Goal: Find specific page/section: Find specific page/section

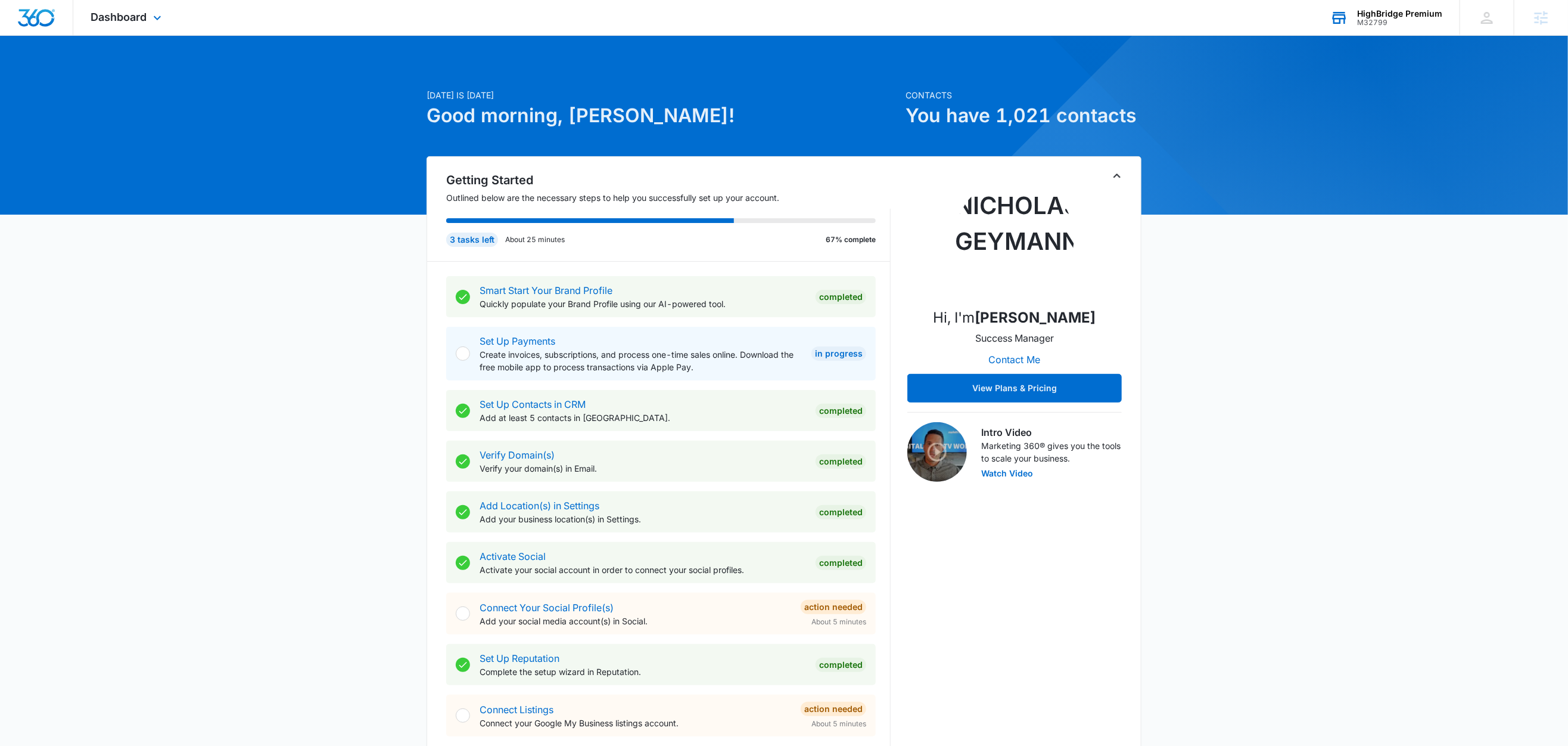
click at [1400, 13] on div "HighBridge Premium" at bounding box center [1400, 13] width 85 height 9
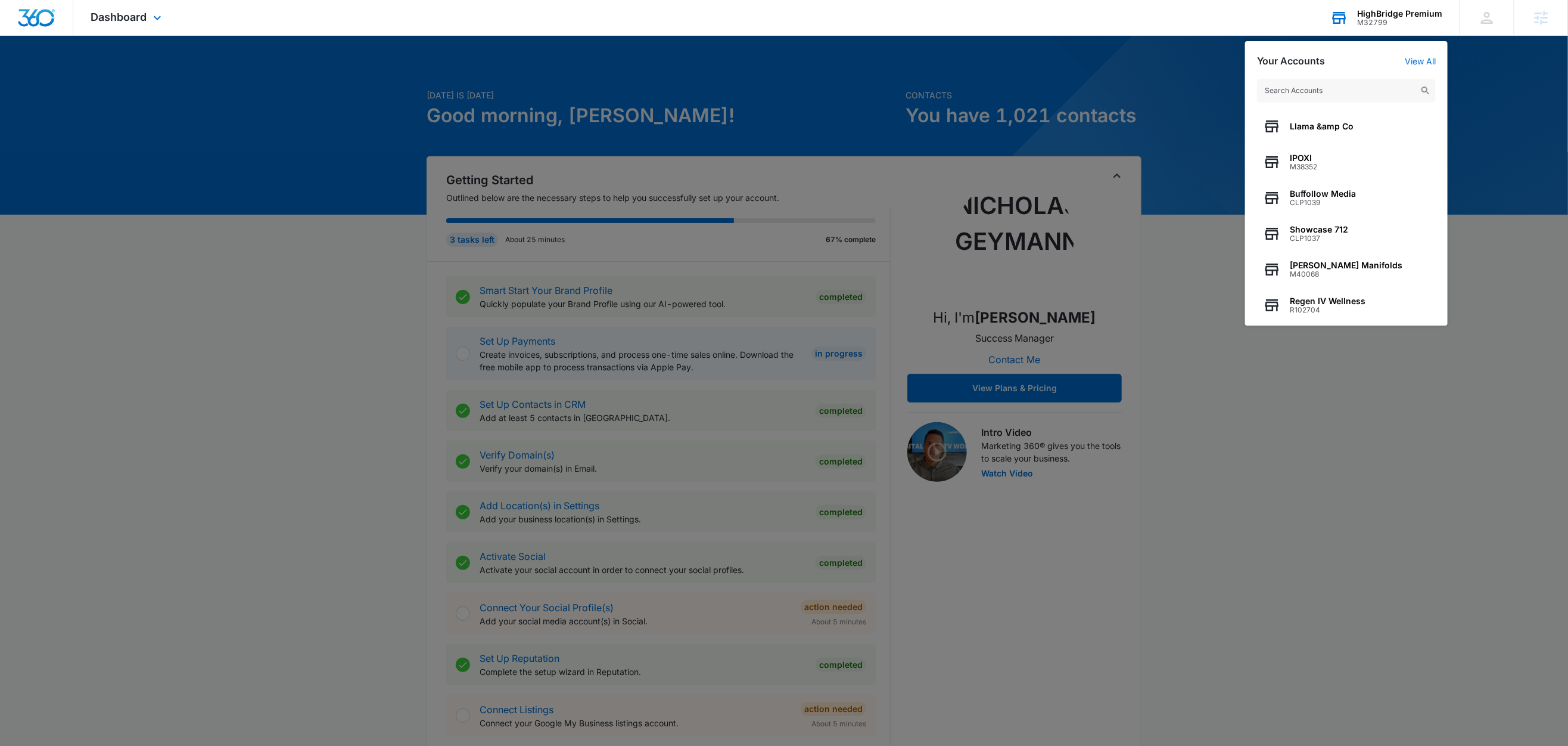
click at [1328, 95] on input "text" at bounding box center [1347, 91] width 179 height 24
click at [1330, 87] on input "text" at bounding box center [1347, 91] width 179 height 24
click at [1329, 97] on input "text" at bounding box center [1347, 91] width 179 height 24
paste input "M307334"
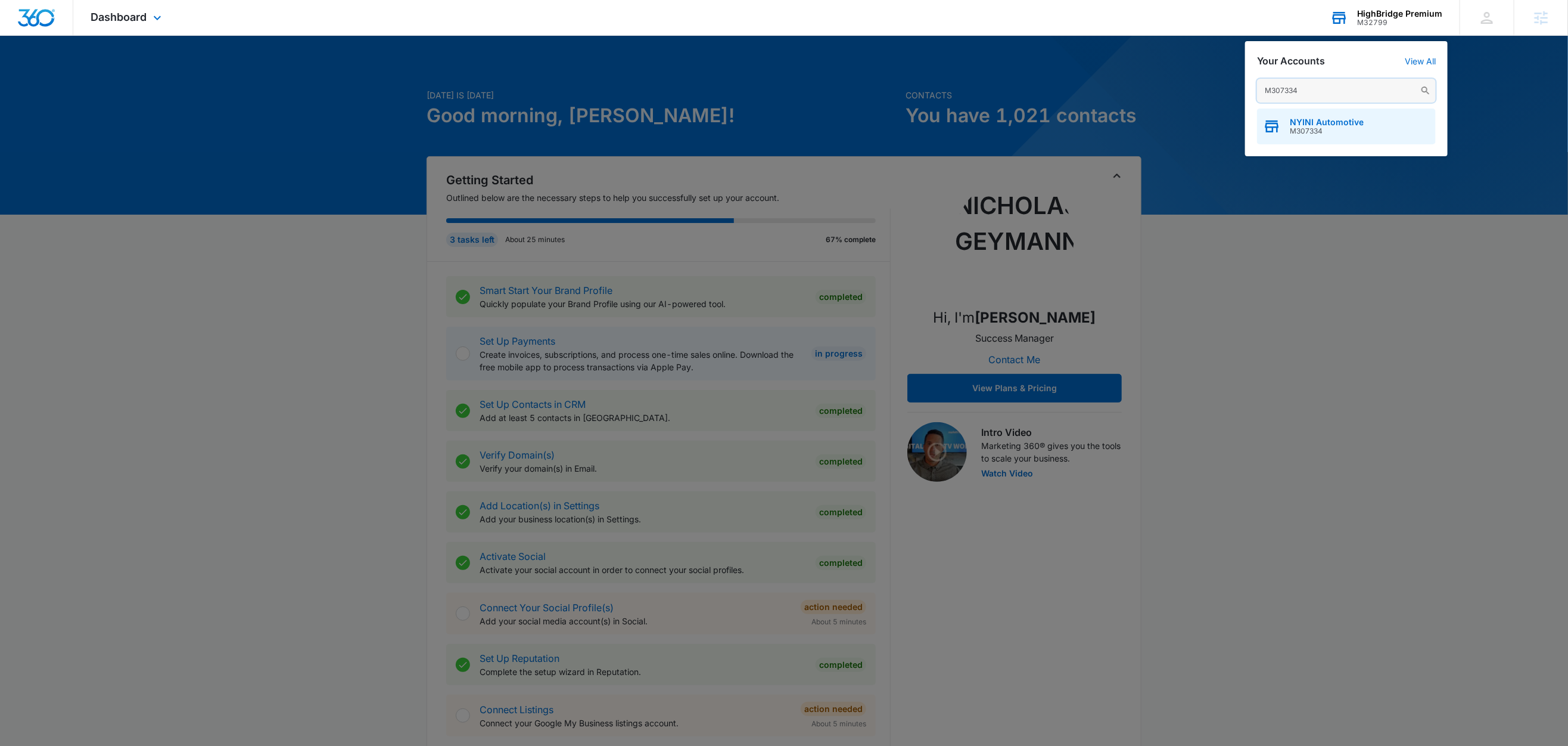
type input "M307334"
click at [1323, 135] on span "M307334" at bounding box center [1327, 131] width 74 height 9
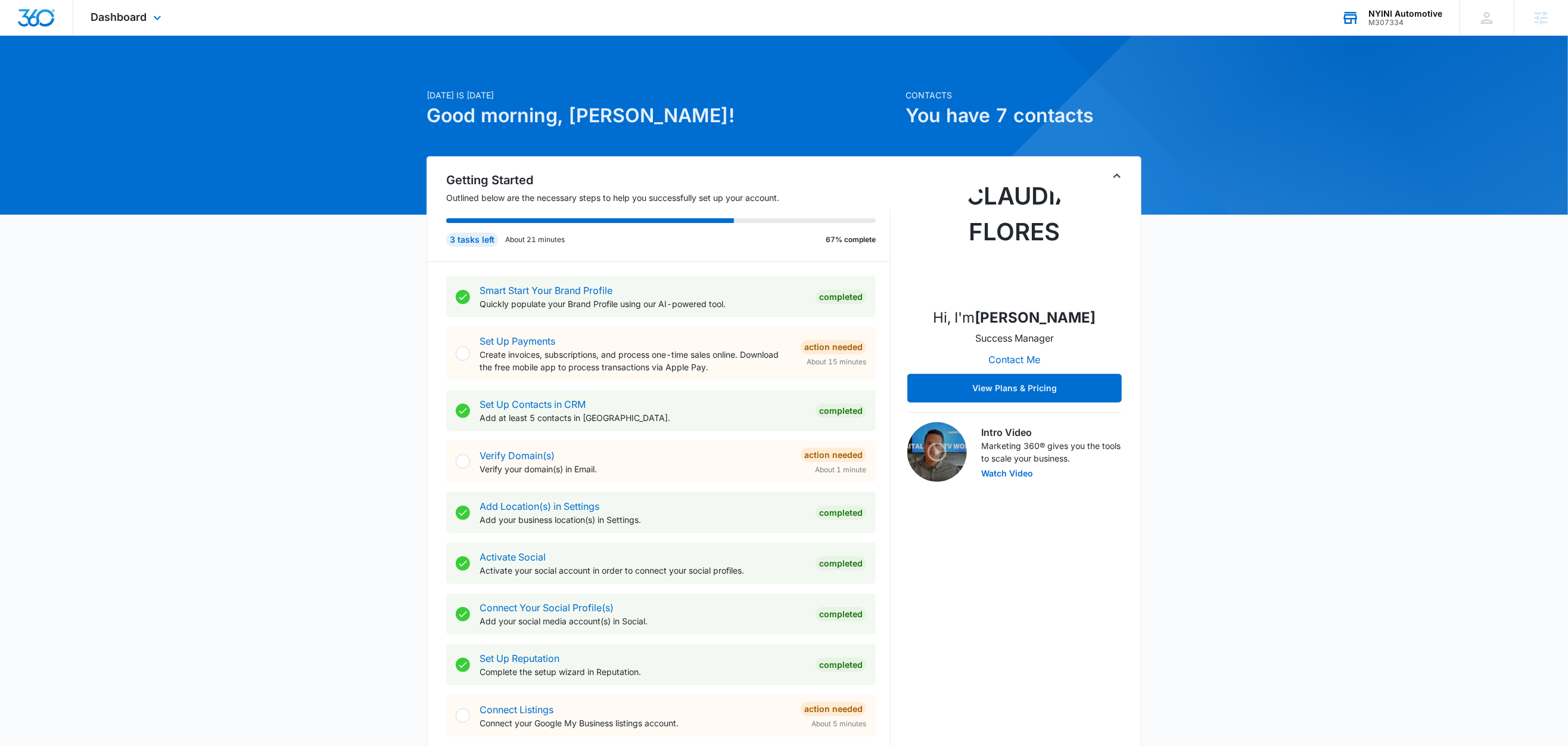
click at [1393, 6] on div "NYINI Automotive M307334 Your Accounts View All" at bounding box center [1392, 17] width 136 height 35
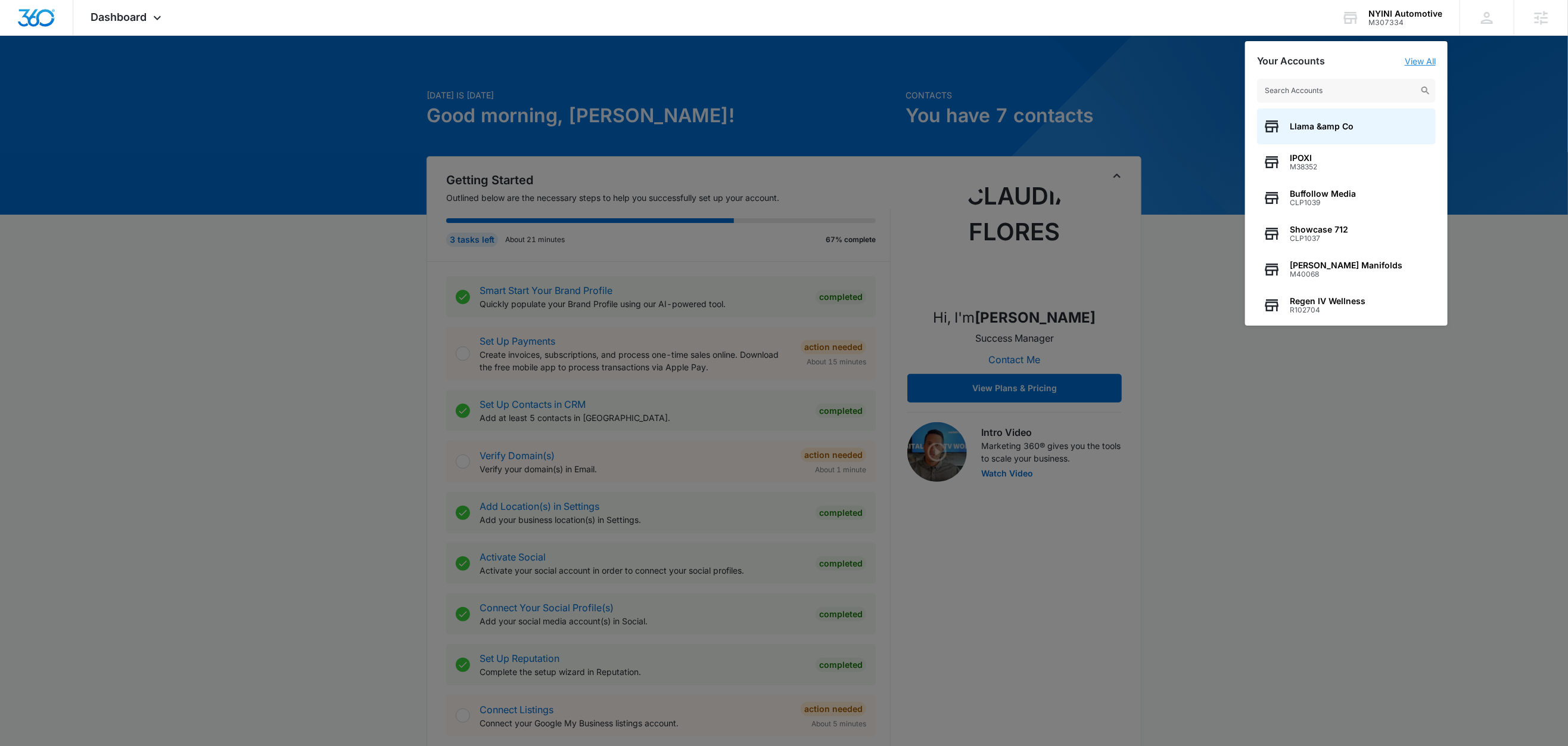
click at [1429, 61] on link "View All" at bounding box center [1421, 61] width 31 height 10
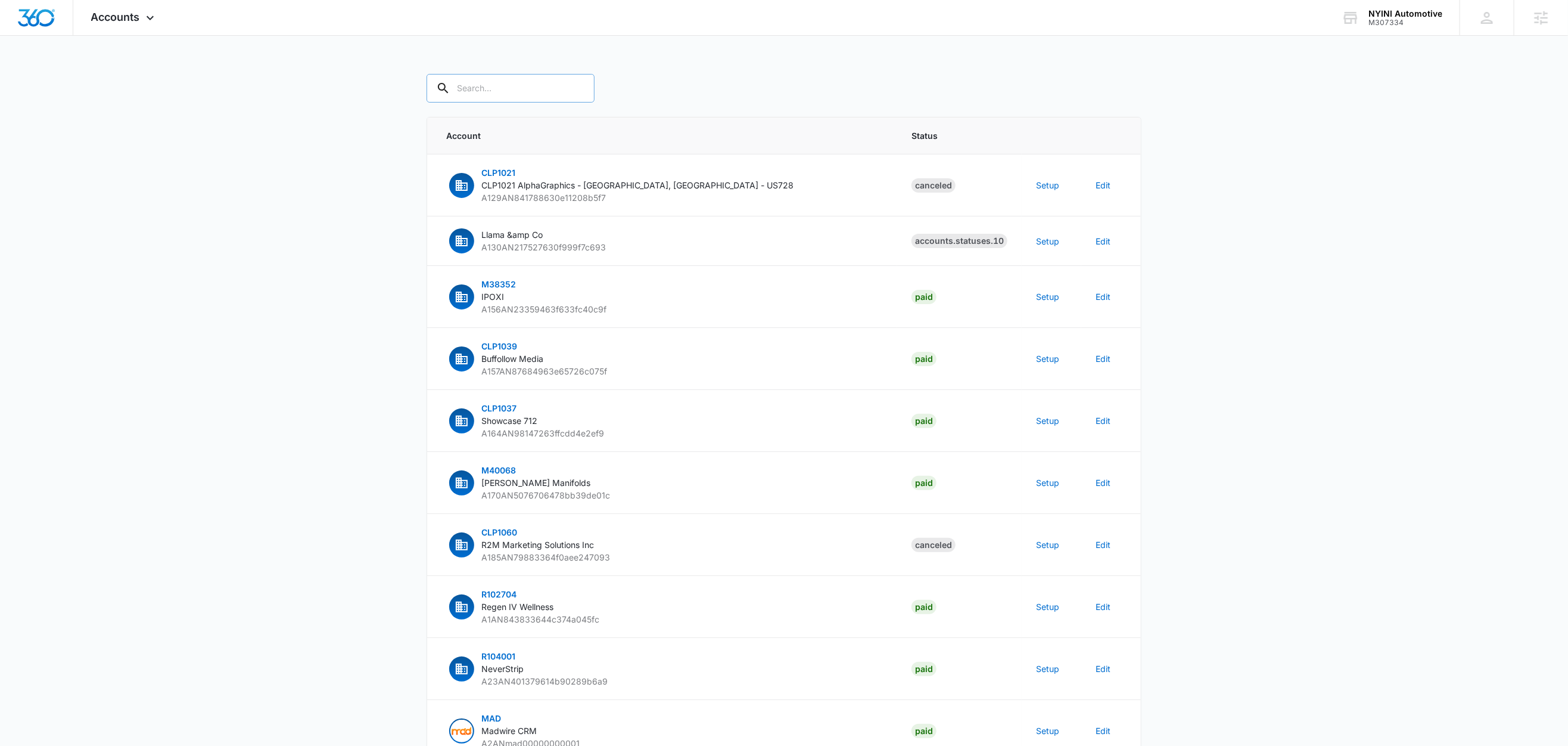
click at [512, 86] on input "text" at bounding box center [511, 88] width 168 height 29
paste input "M307334"
type input "M307334"
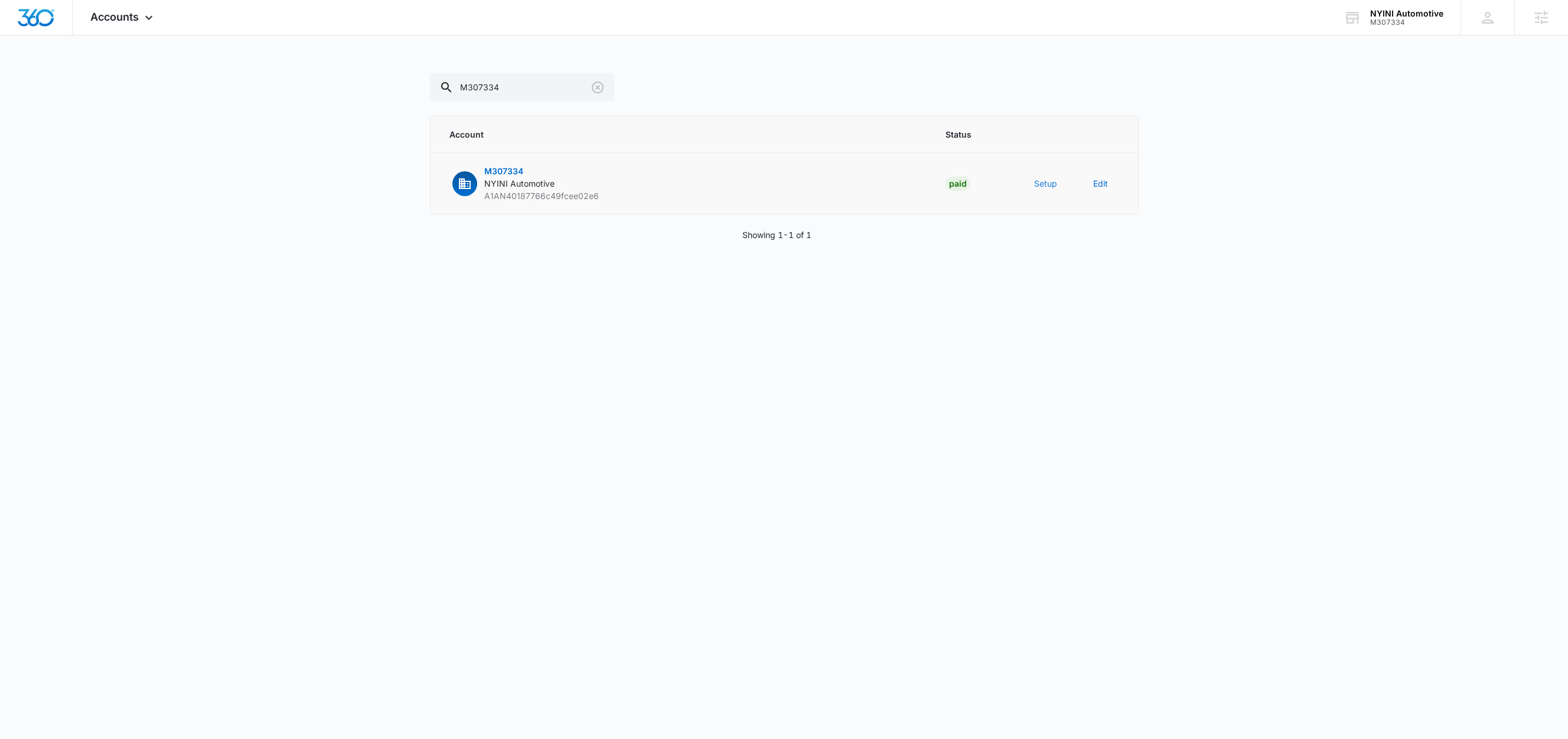
click at [1040, 183] on button "Setup" at bounding box center [1045, 183] width 23 height 13
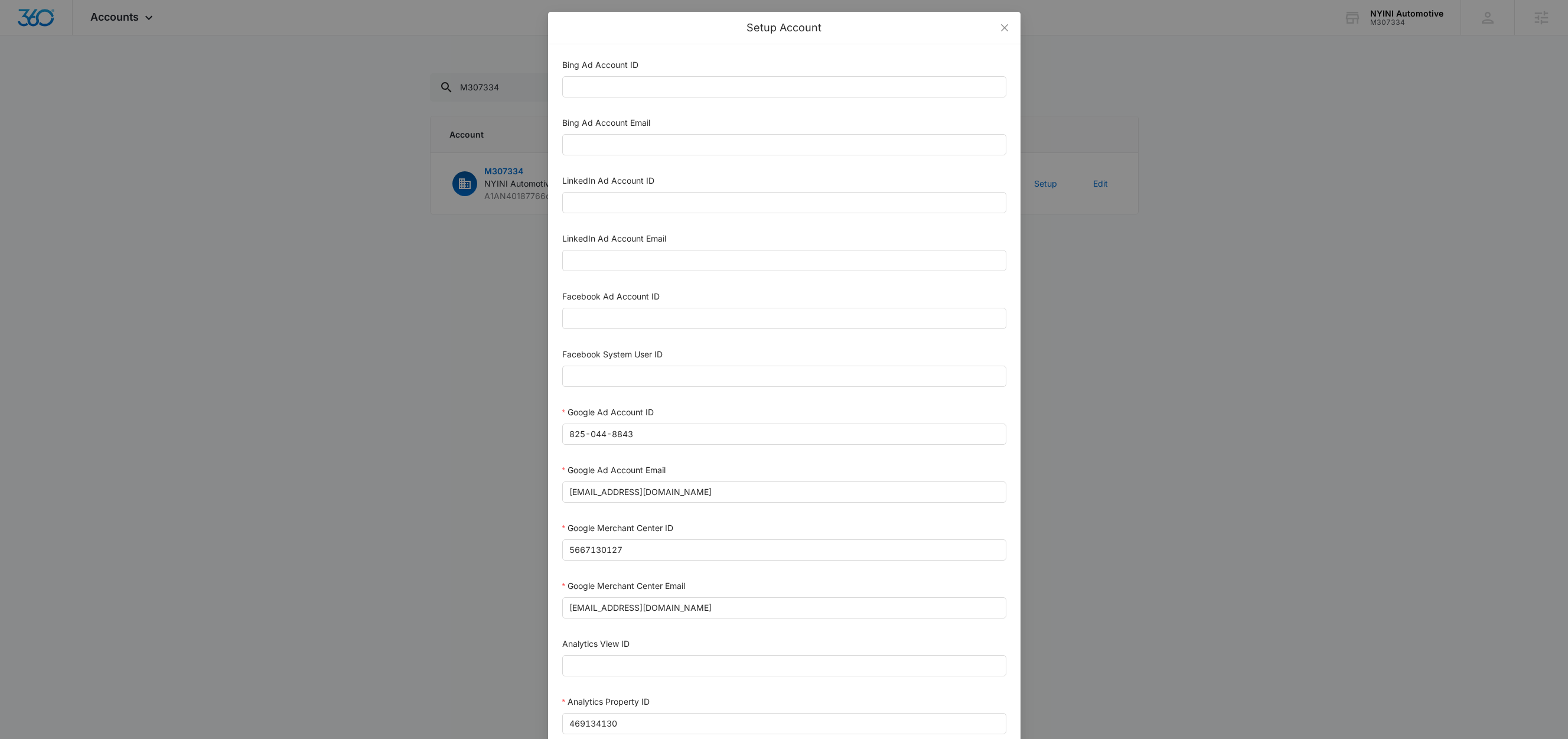
scroll to position [323, 0]
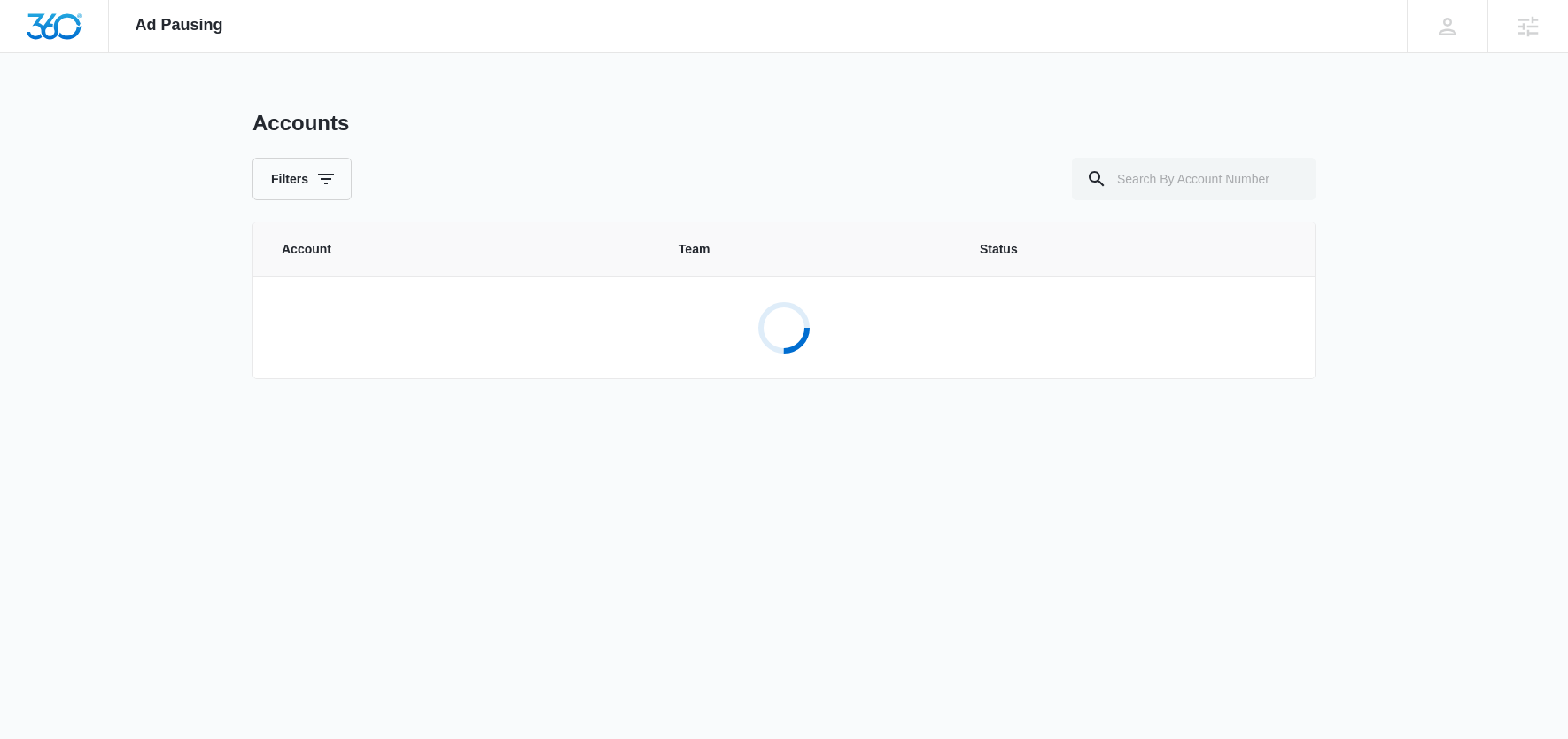
click at [1172, 202] on div "Accounts Filters Account Team Status Loading..." at bounding box center [784, 255] width 1063 height 291
click at [1180, 188] on input "text" at bounding box center [1194, 179] width 244 height 43
paste input "M307334"
type input "M307334"
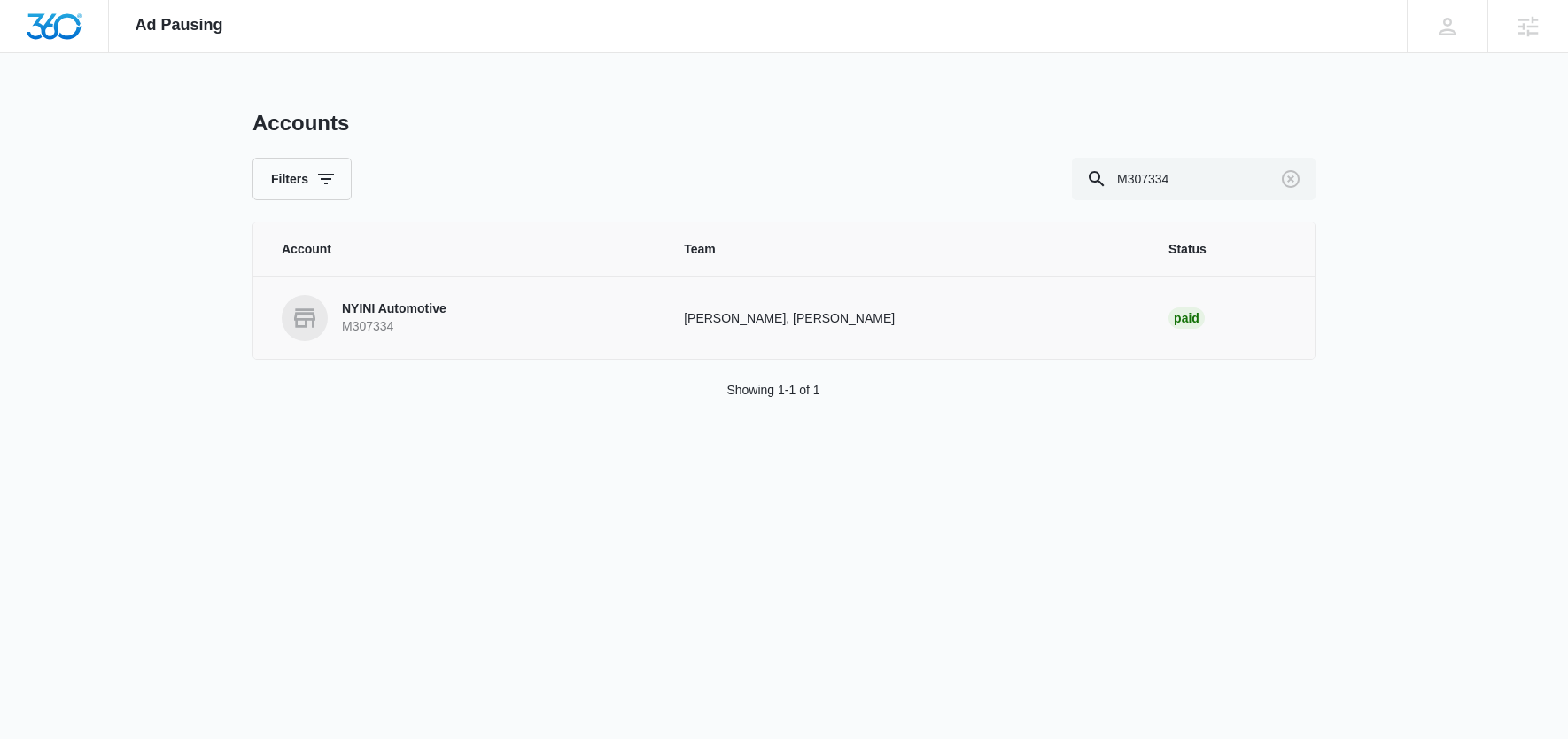
click at [421, 313] on p "NYINI Automotive" at bounding box center [394, 309] width 104 height 18
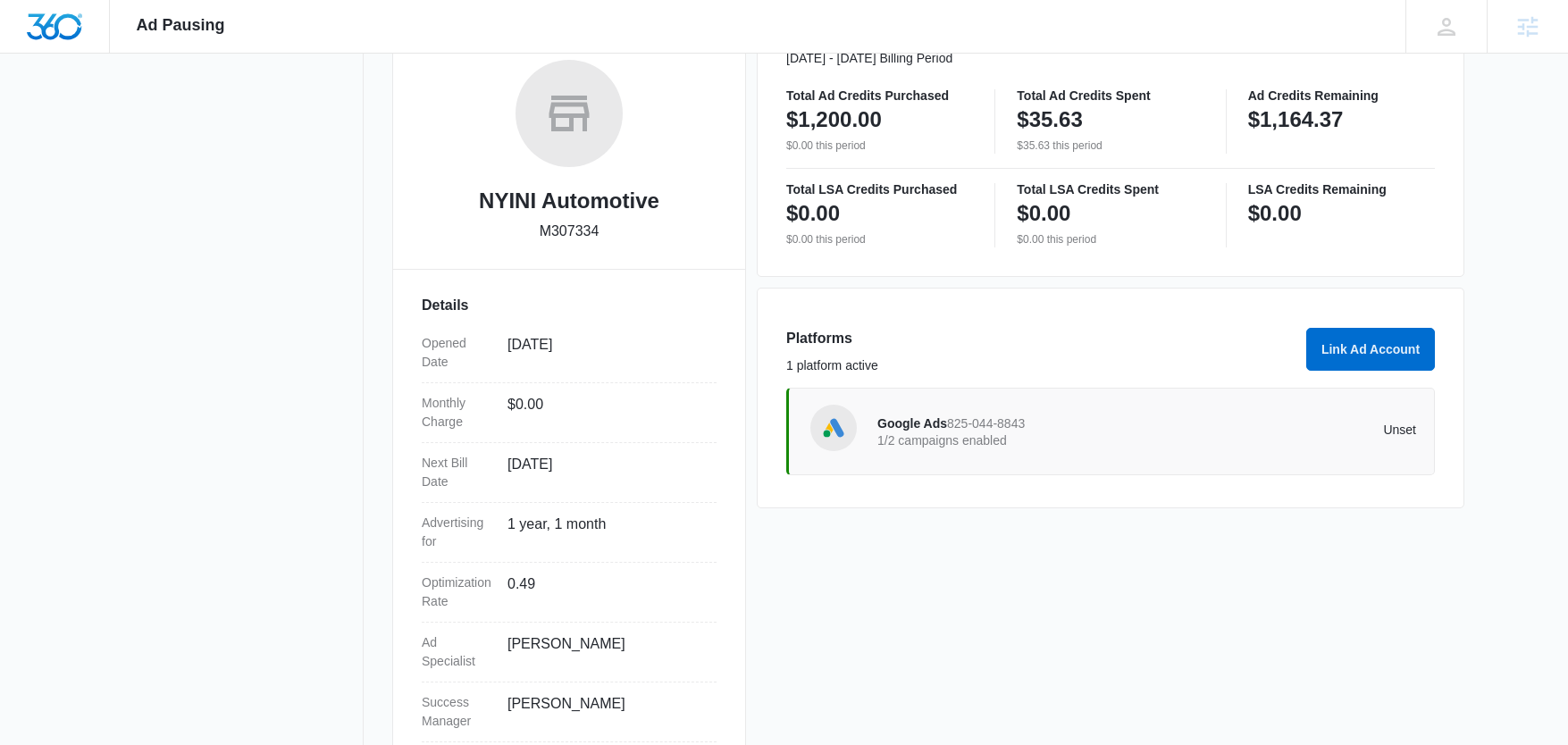
scroll to position [281, 0]
